Goal: Information Seeking & Learning: Find specific fact

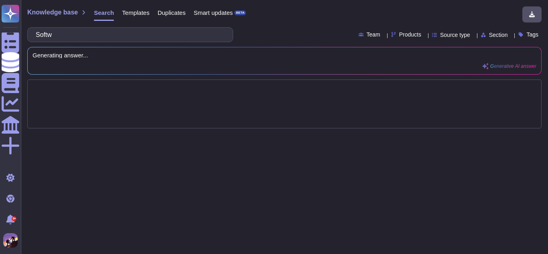
type input "Sof"
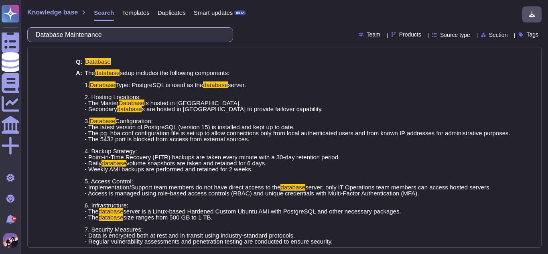
click at [144, 41] on input "Database Maintenance" at bounding box center [128, 35] width 193 height 14
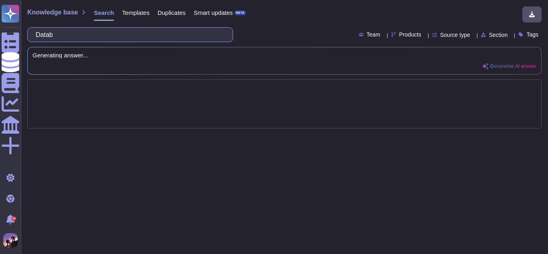
type input "Dat"
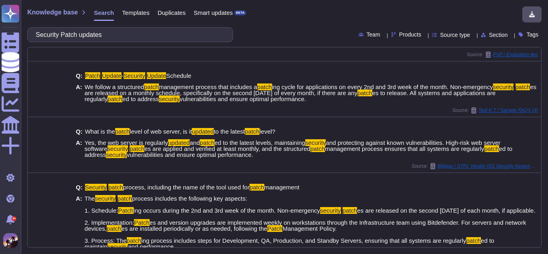
scroll to position [314, 0]
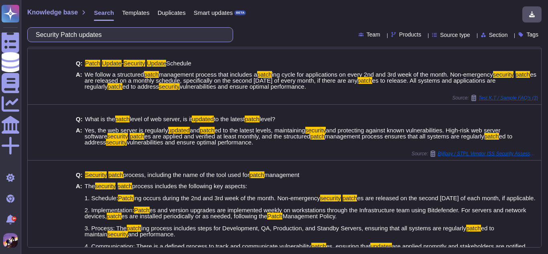
click at [142, 39] on input "Security Patch updates" at bounding box center [128, 35] width 193 height 14
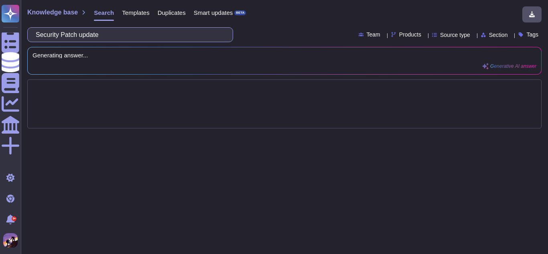
scroll to position [0, 0]
type input "Se"
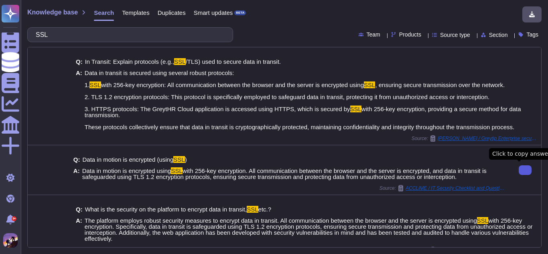
click at [518, 174] on button at bounding box center [524, 170] width 13 height 10
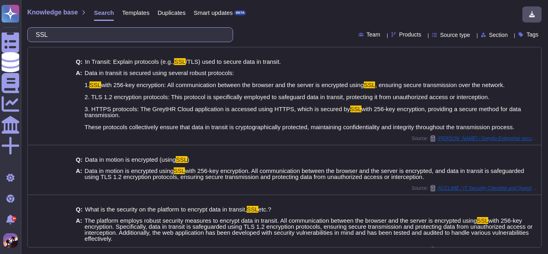
click at [186, 38] on input "SSL" at bounding box center [128, 35] width 193 height 14
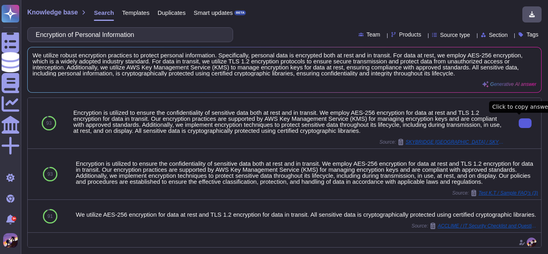
click at [526, 125] on button at bounding box center [524, 123] width 13 height 10
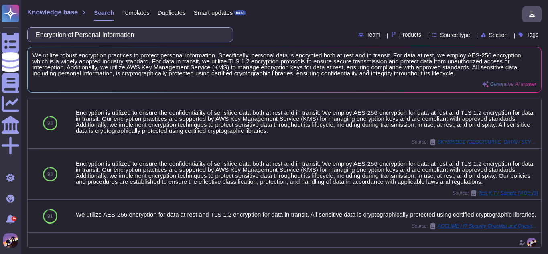
click at [177, 29] on input "Encryption of Personal Information" at bounding box center [128, 35] width 193 height 14
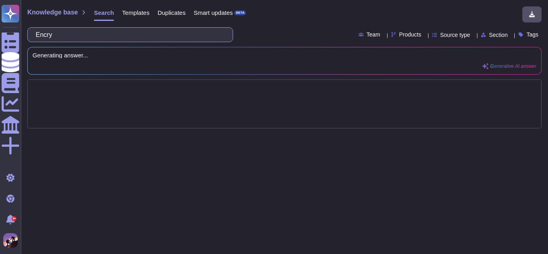
type input "Enc"
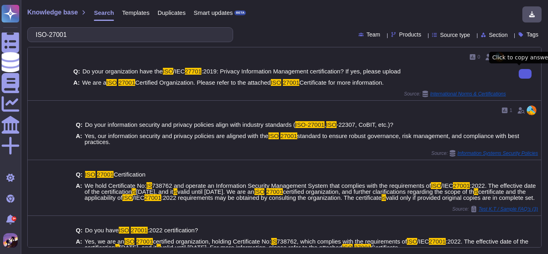
click at [518, 73] on button at bounding box center [524, 74] width 13 height 10
